Goal: Navigation & Orientation: Find specific page/section

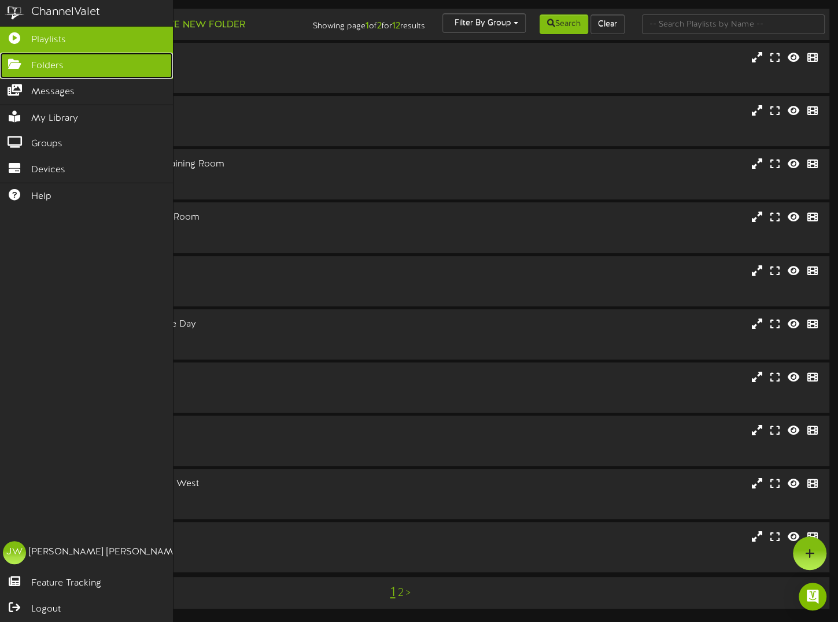
click at [43, 62] on span "Folders" at bounding box center [47, 66] width 32 height 13
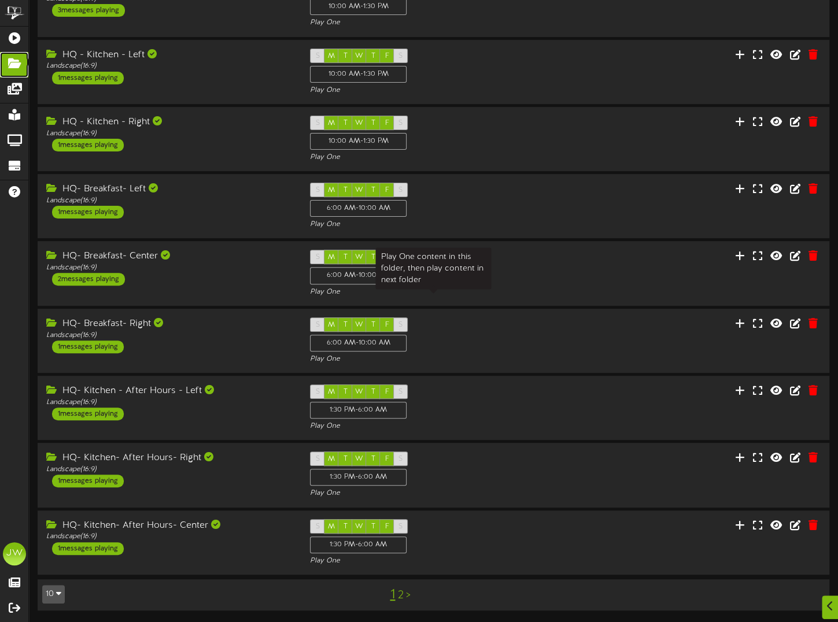
scroll to position [153, 0]
click at [398, 596] on link "2" at bounding box center [400, 595] width 6 height 13
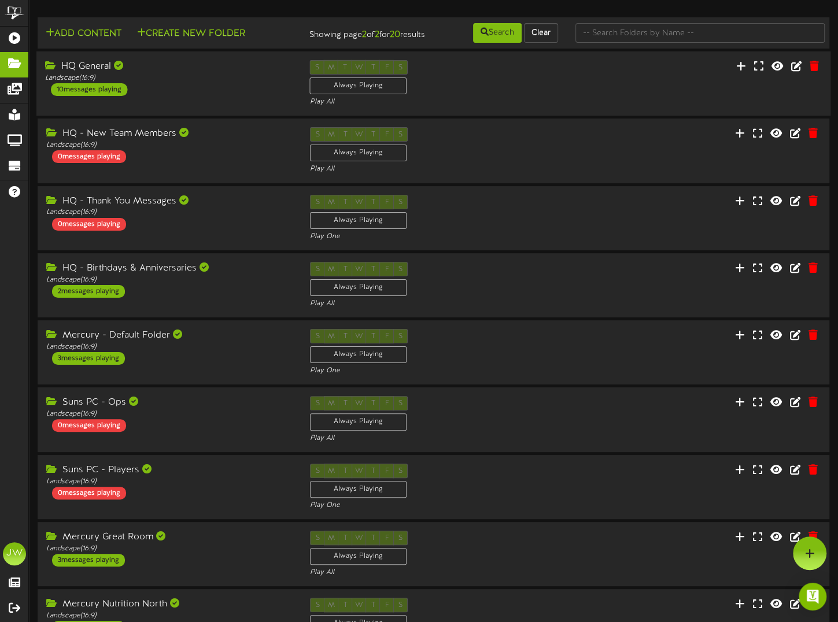
click at [75, 73] on div "HQ General" at bounding box center [168, 66] width 247 height 13
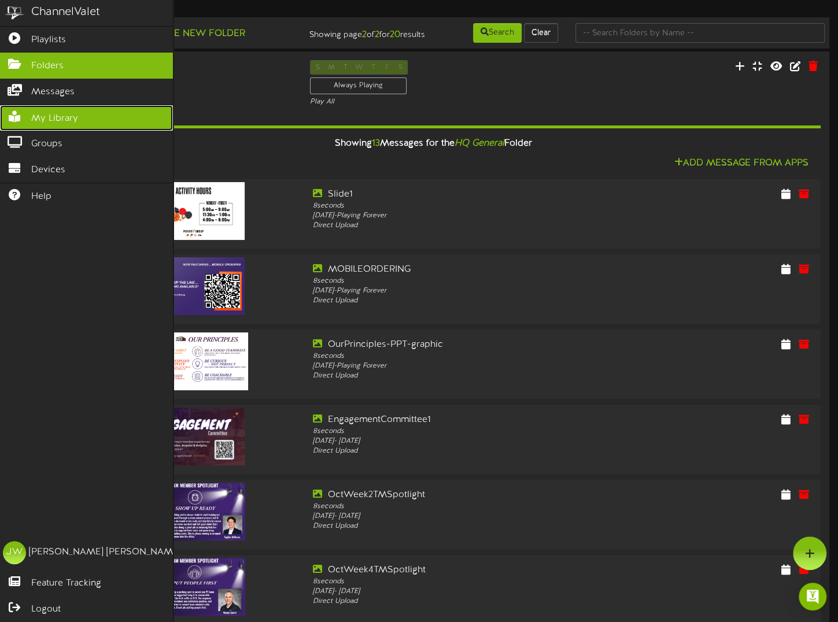
click at [45, 112] on span "My Library" at bounding box center [54, 118] width 47 height 13
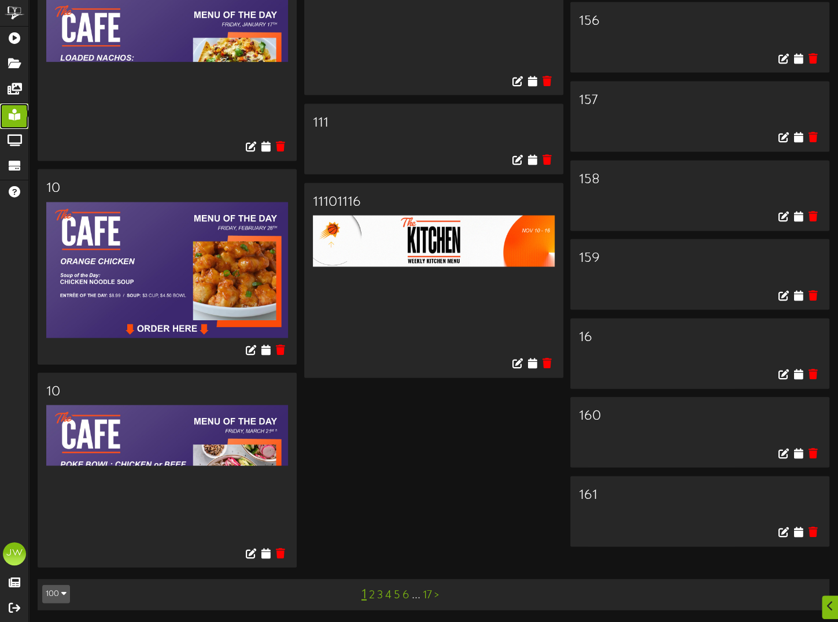
scroll to position [6415, 0]
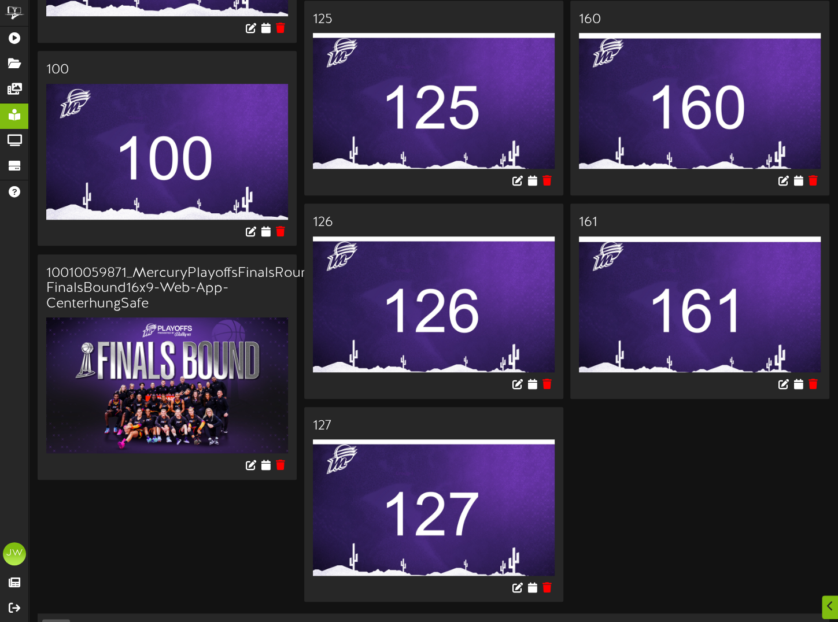
click at [371, 621] on link "2" at bounding box center [372, 629] width 6 height 13
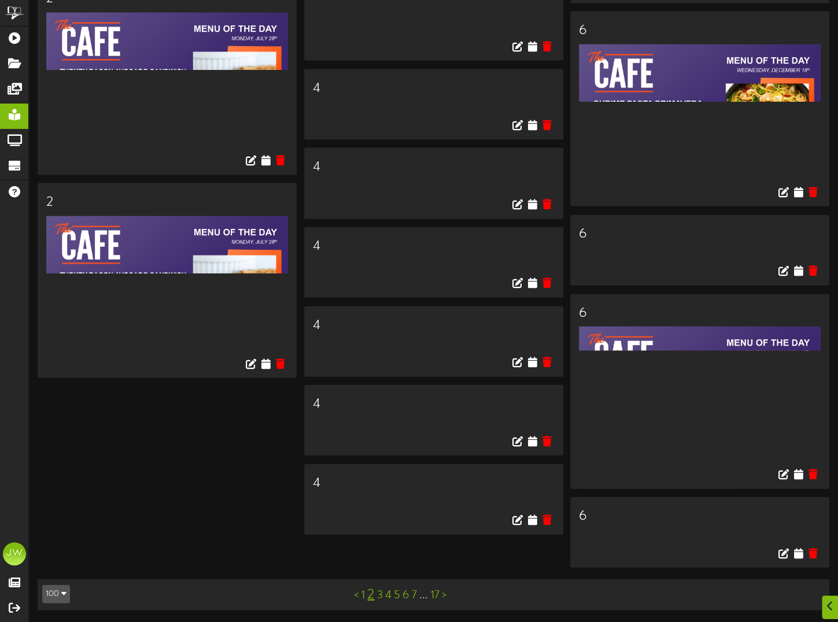
scroll to position [6430, 0]
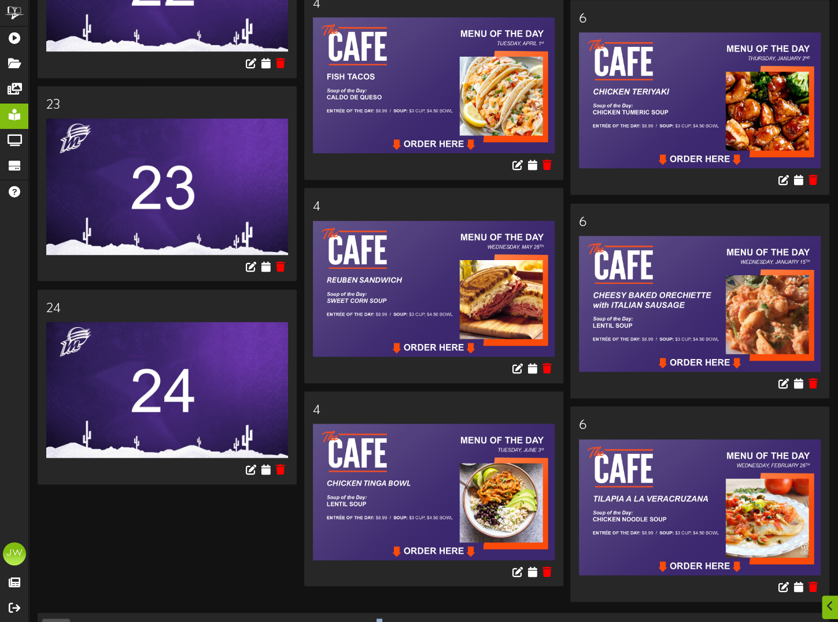
click at [379, 621] on link "3" at bounding box center [379, 629] width 6 height 13
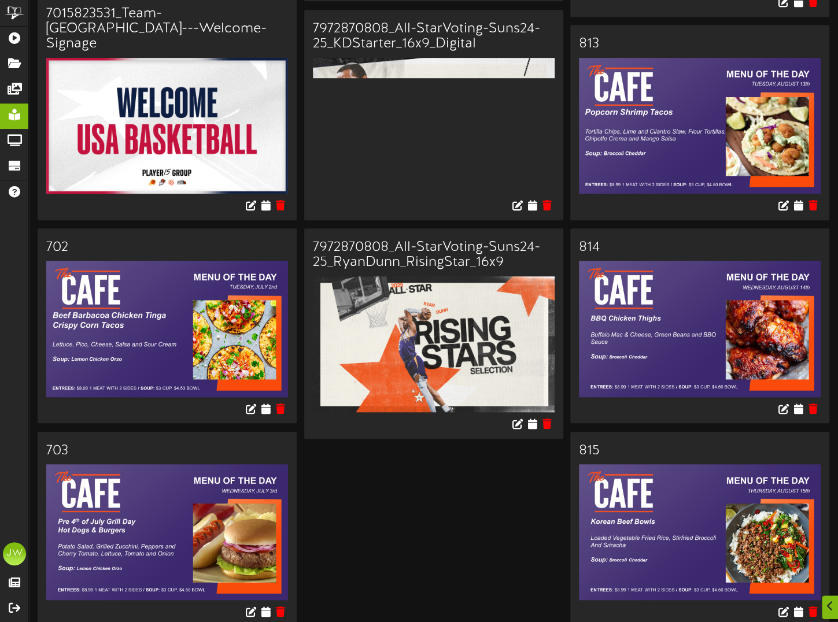
scroll to position [6445, 0]
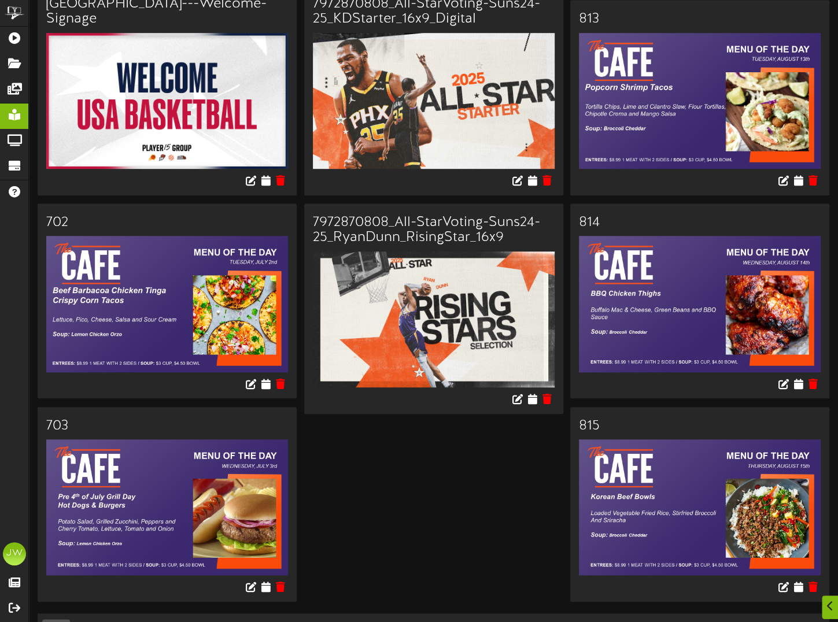
click at [384, 621] on link "4" at bounding box center [383, 629] width 6 height 13
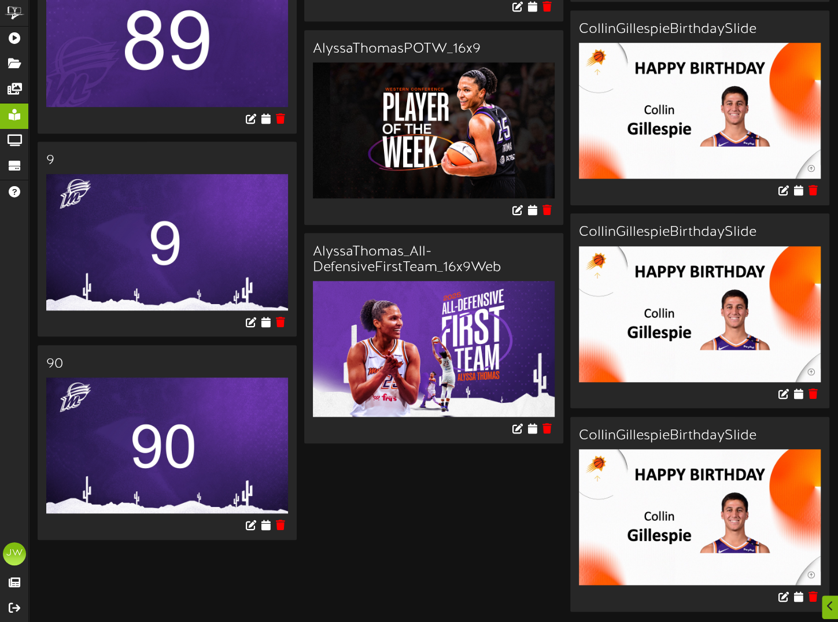
scroll to position [6517, 0]
